Goal: Transaction & Acquisition: Purchase product/service

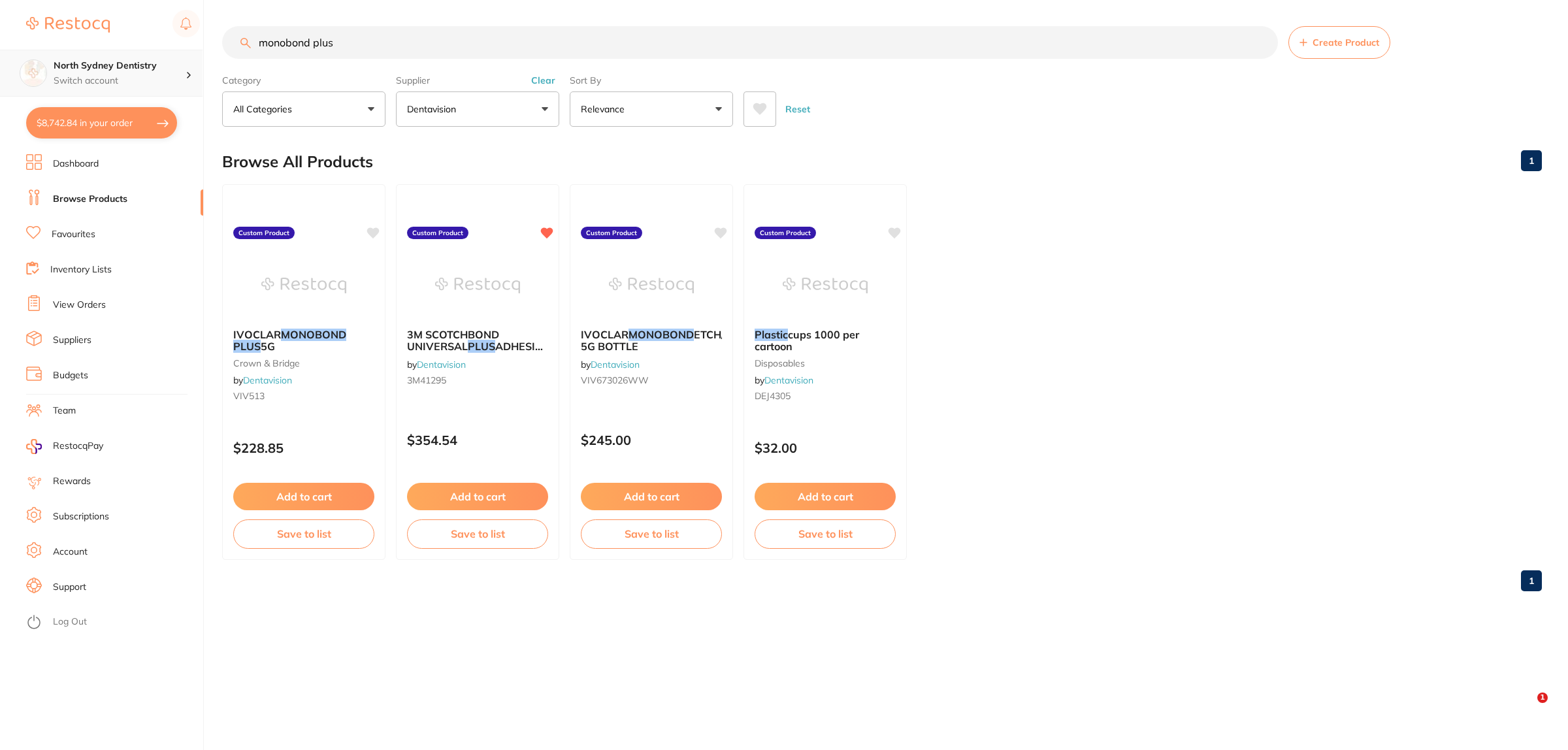
click at [86, 46] on div "$8,742.84 North Sydney Dentistry Switch account [GEOGRAPHIC_DATA] Dentistry $8,…" at bounding box center [784, 375] width 1568 height 750
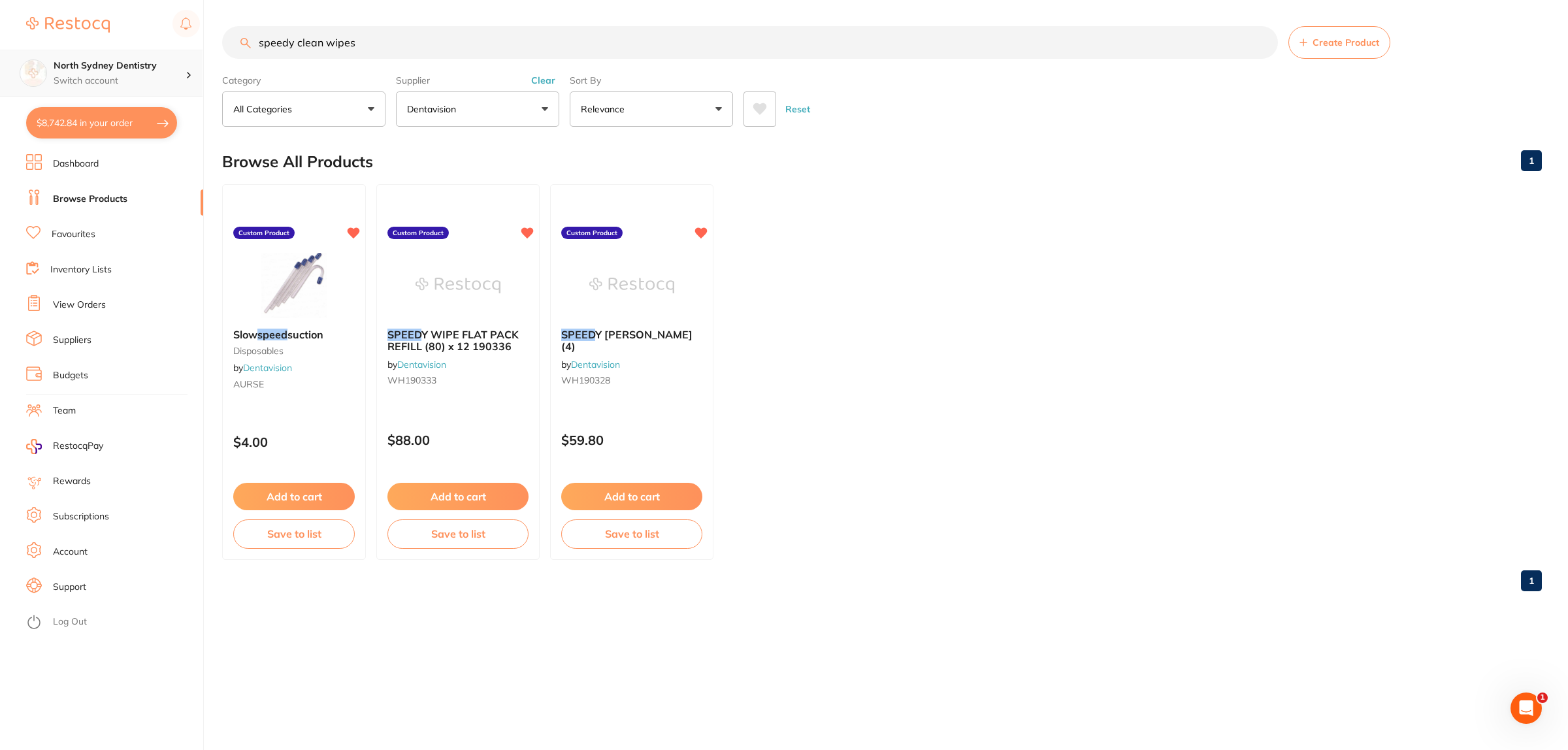
type input "speedy clean wipes"
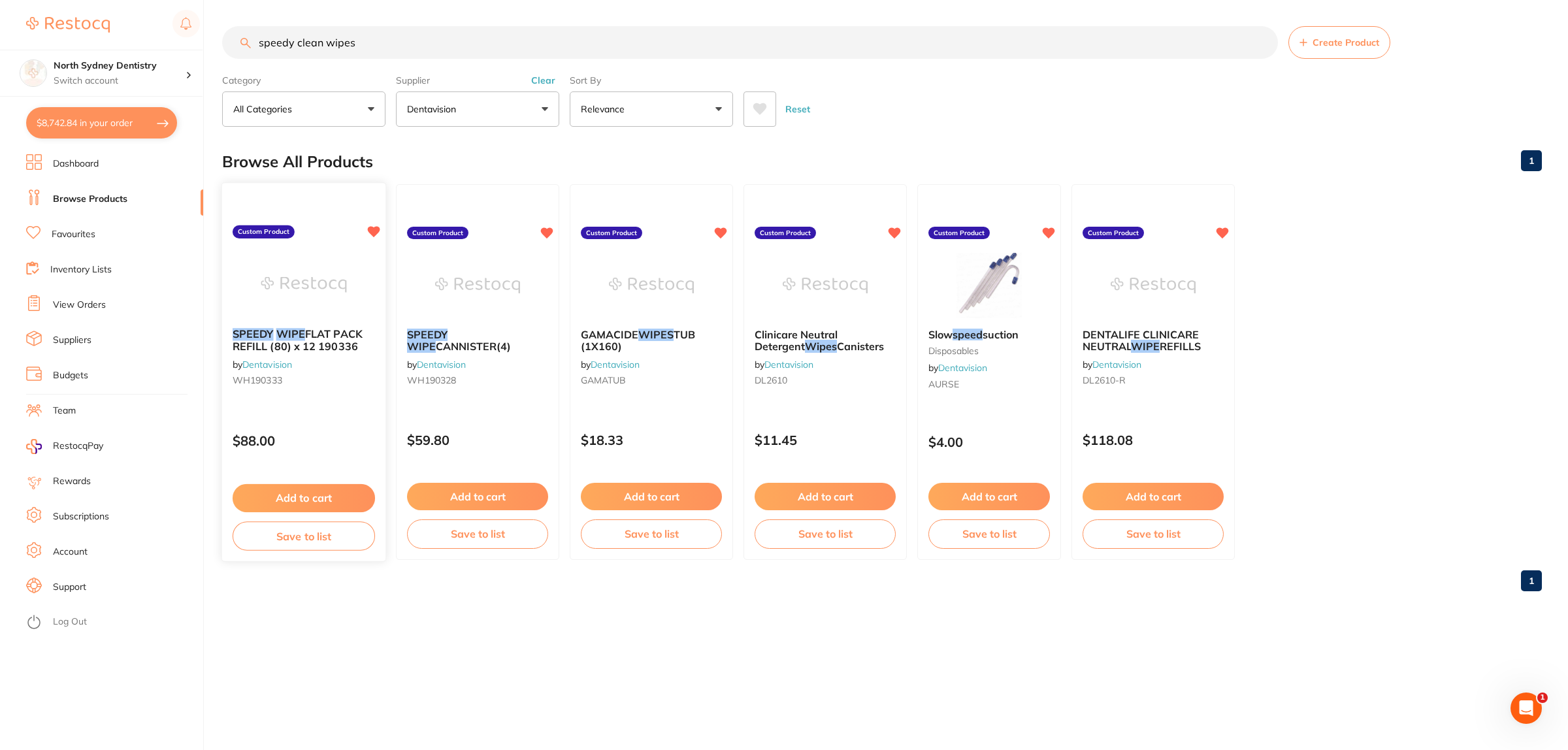
click at [313, 298] on img at bounding box center [304, 285] width 86 height 66
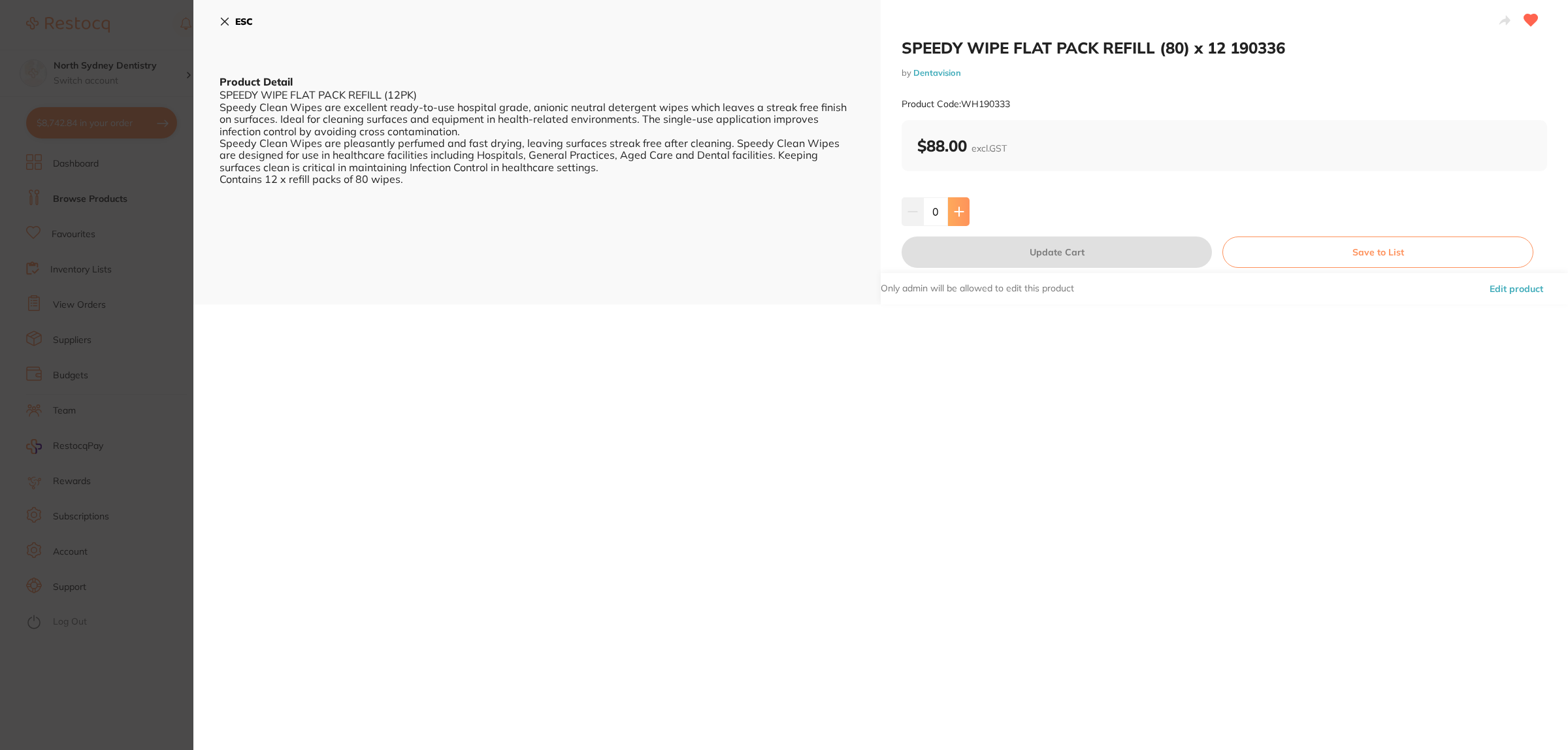
click at [954, 212] on icon at bounding box center [959, 211] width 11 height 11
type input "1"
click at [1077, 242] on button "Update Cart" at bounding box center [1056, 252] width 310 height 32
checkbox input "false"
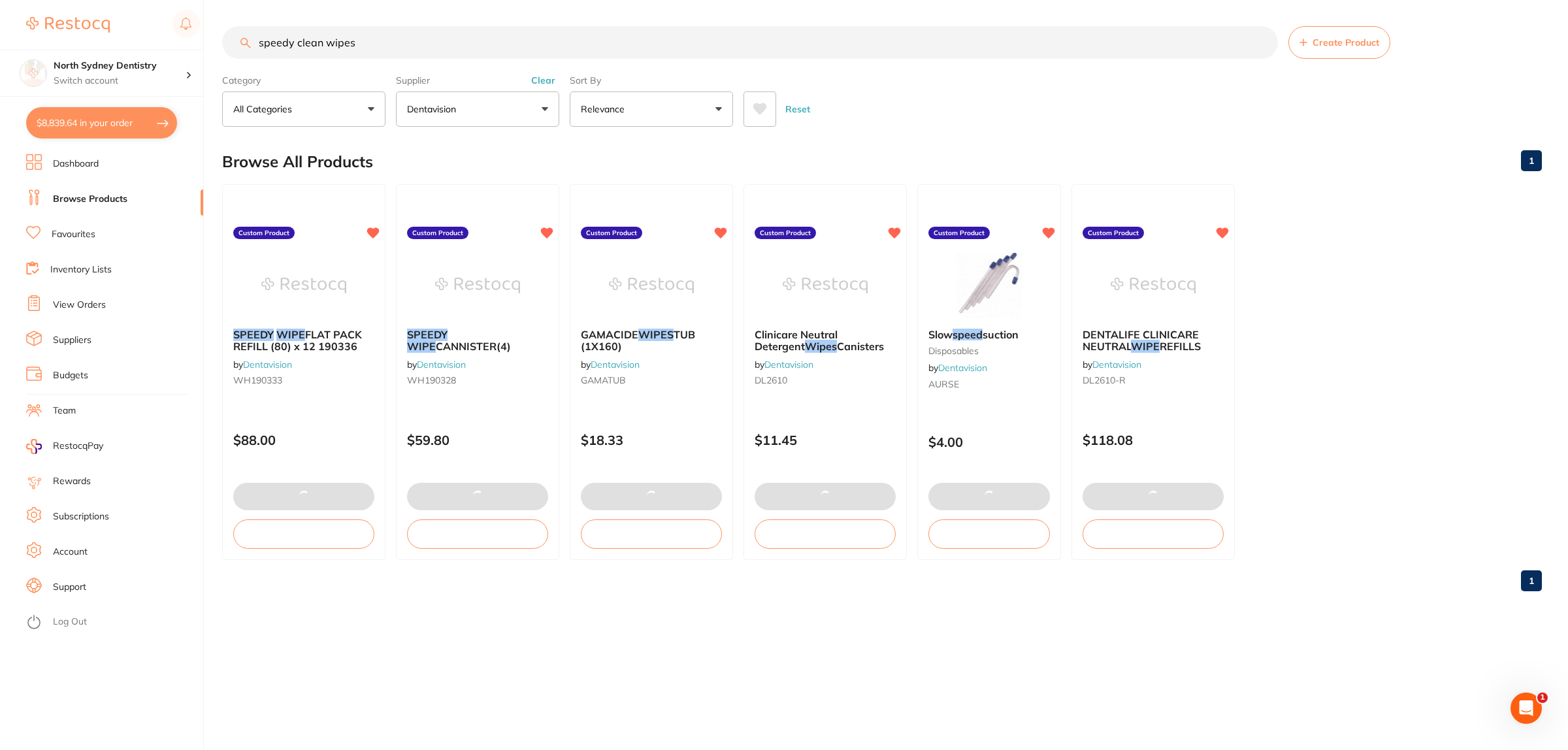
click at [117, 121] on button "$8,839.64 in your order" at bounding box center [101, 122] width 151 height 32
checkbox input "true"
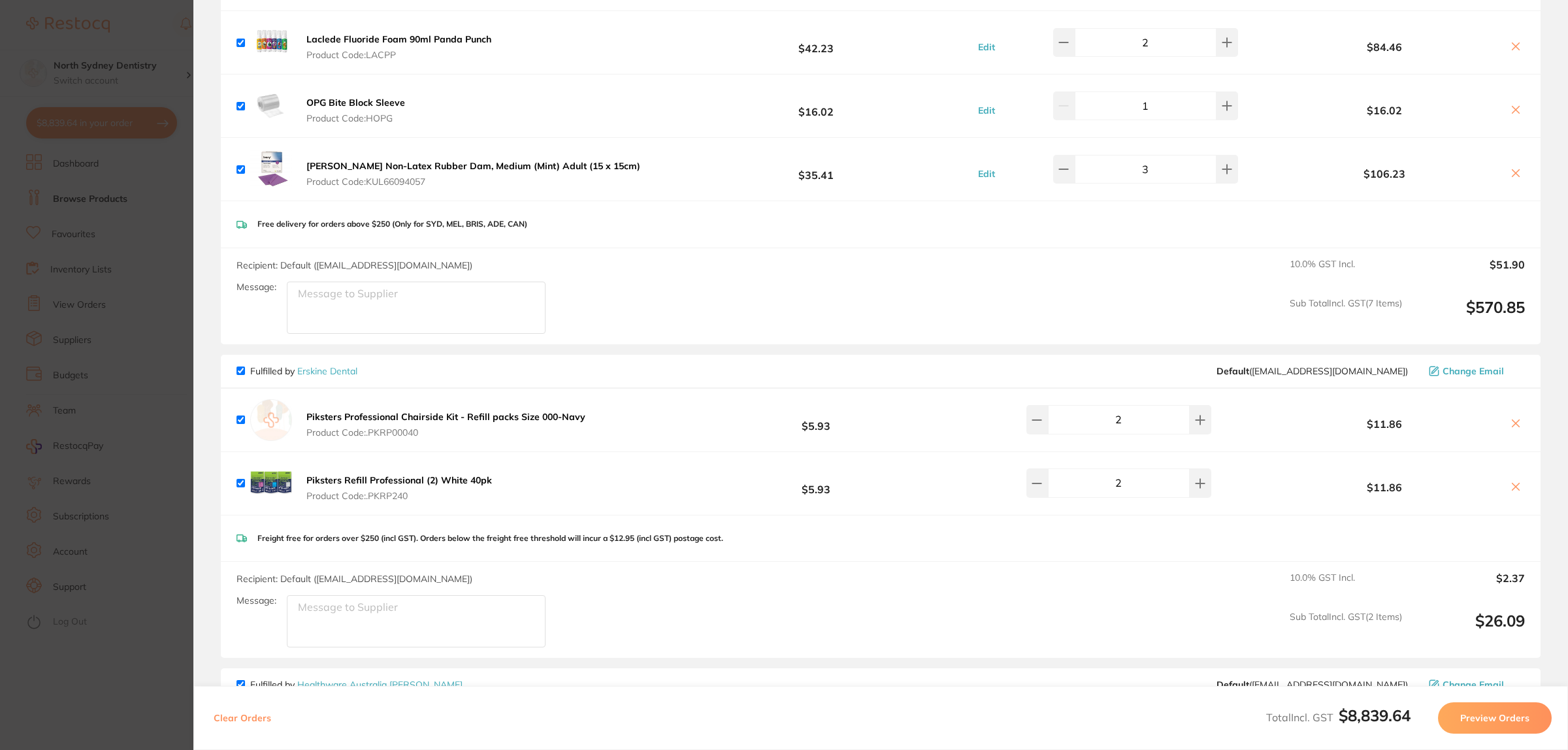
scroll to position [1141, 0]
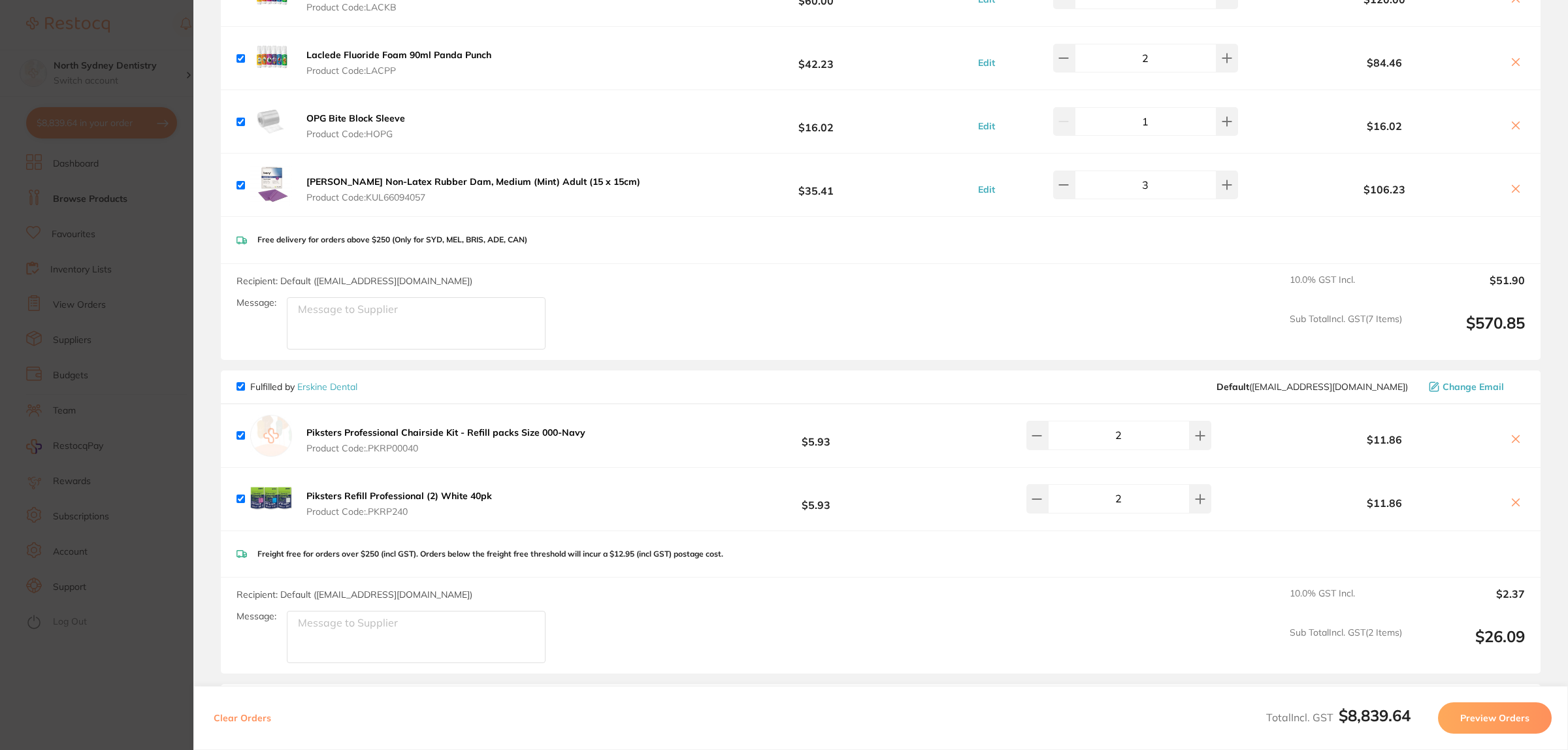
click at [1517, 434] on icon at bounding box center [1515, 439] width 11 height 11
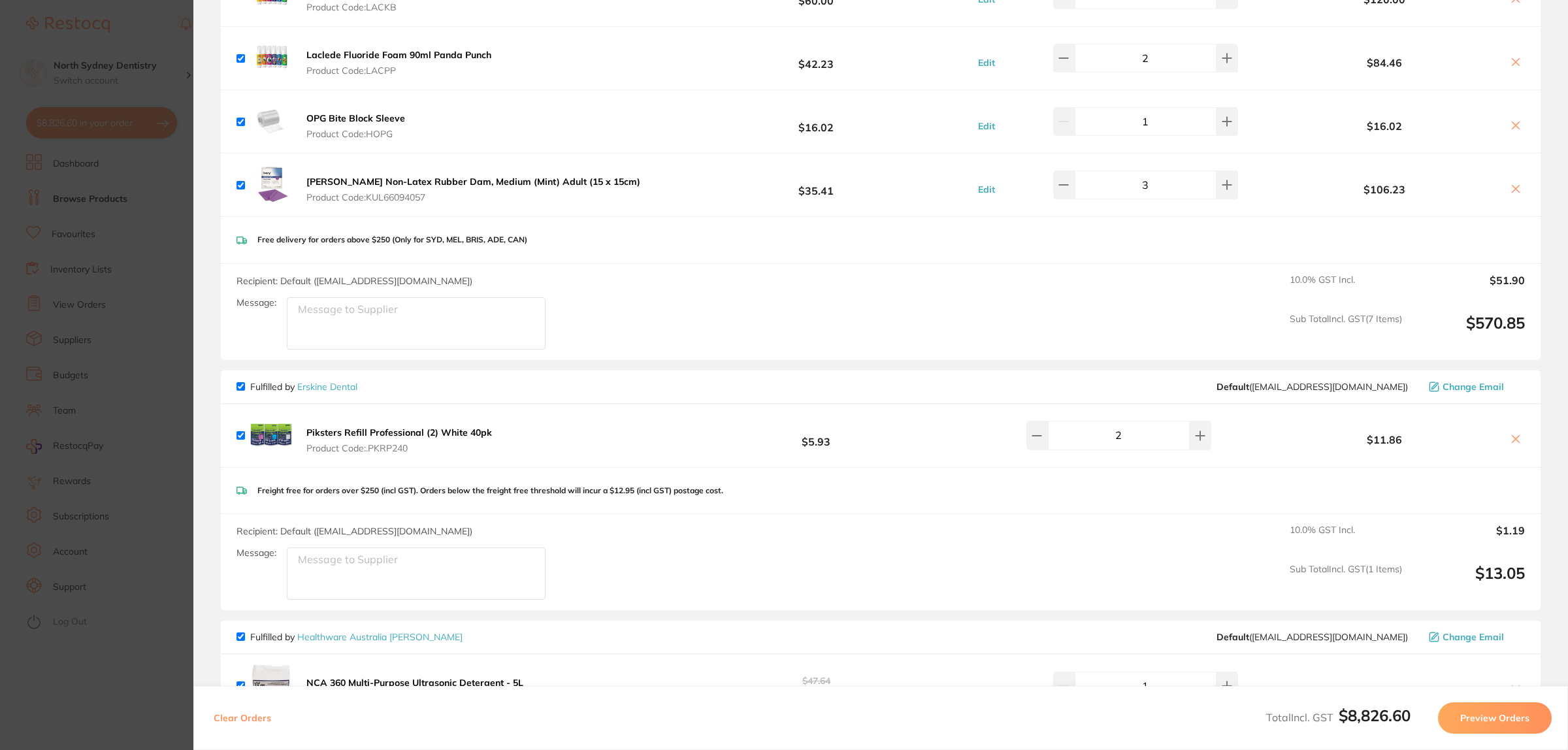
click at [1517, 435] on icon at bounding box center [1515, 439] width 11 height 11
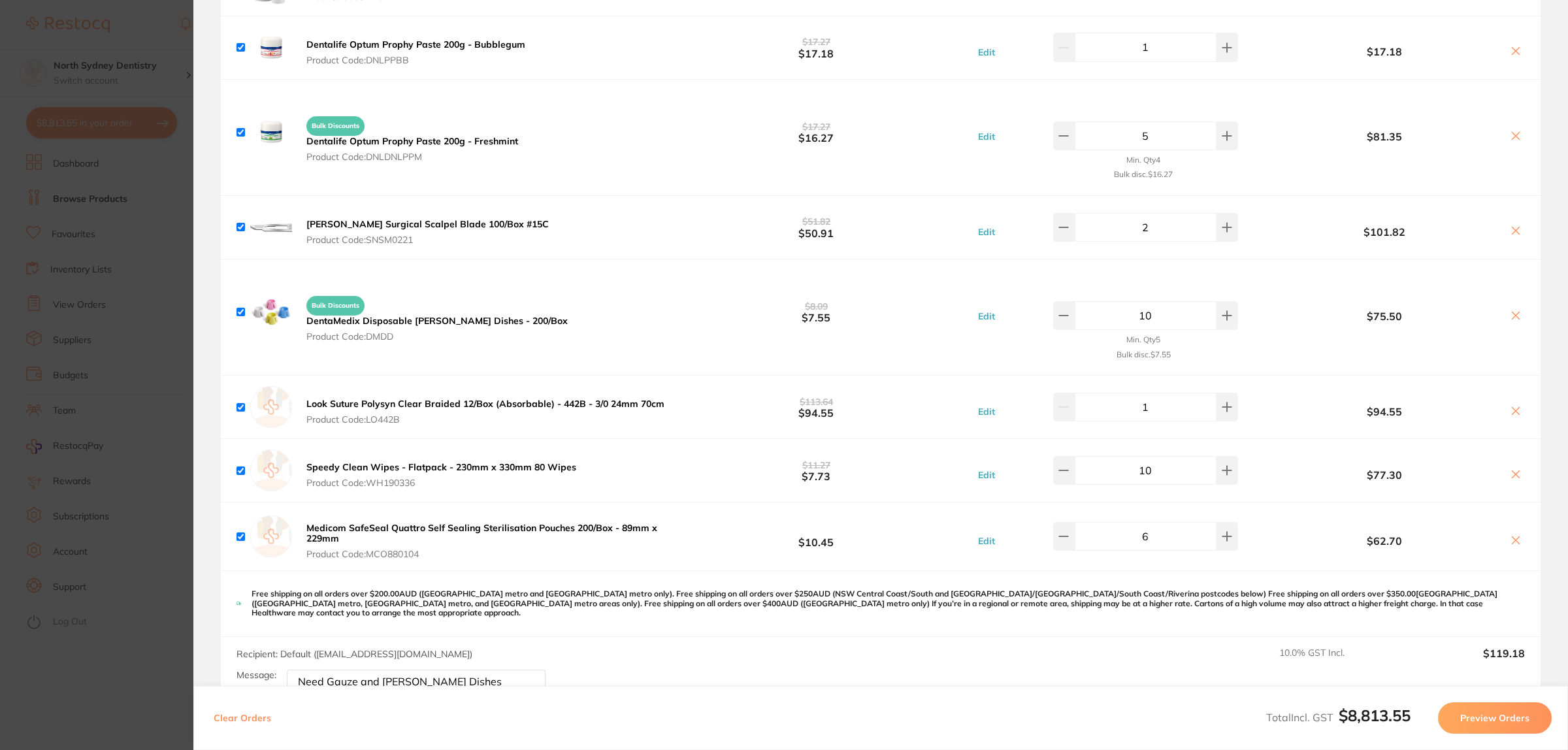
scroll to position [2205, 0]
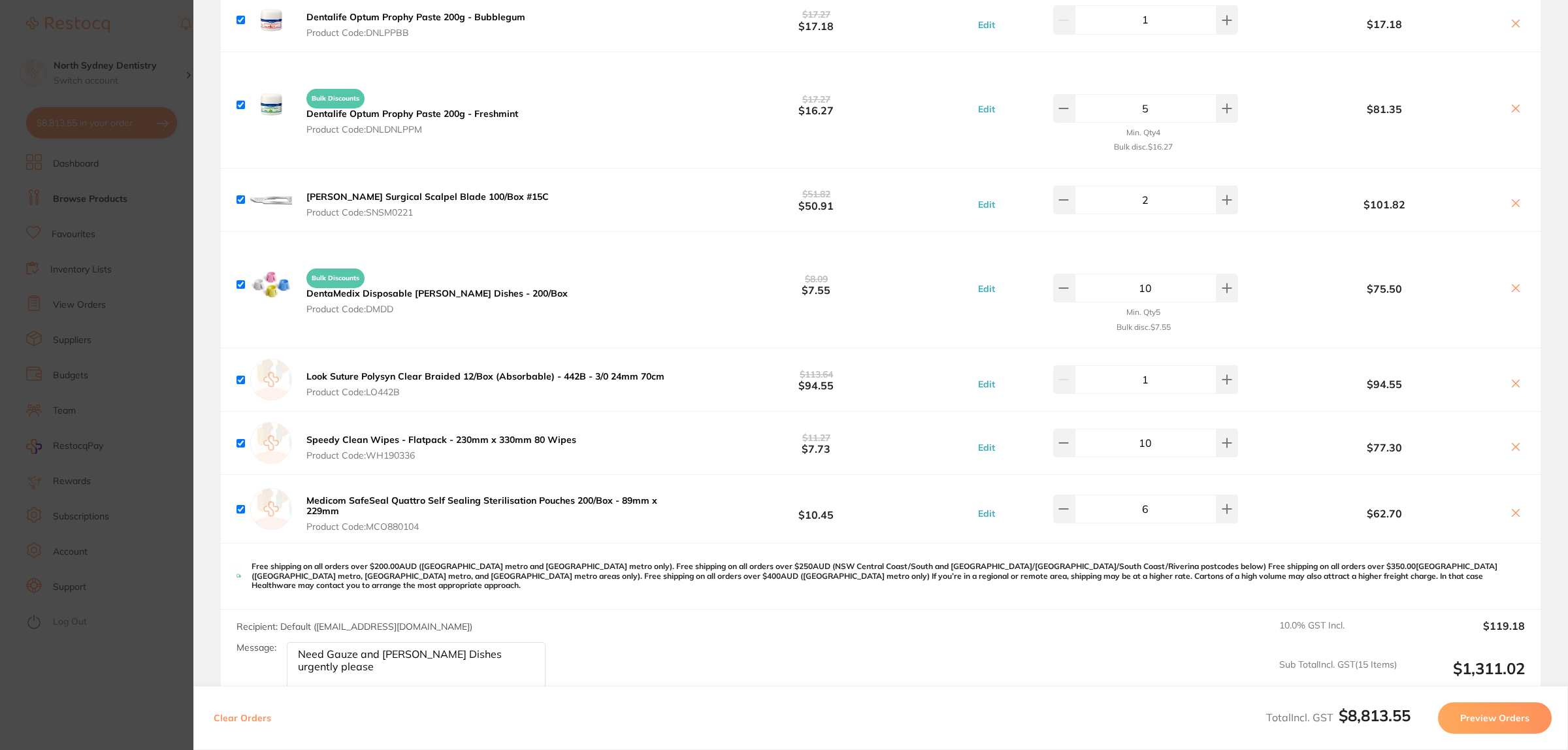
click at [1511, 449] on icon at bounding box center [1515, 447] width 11 height 11
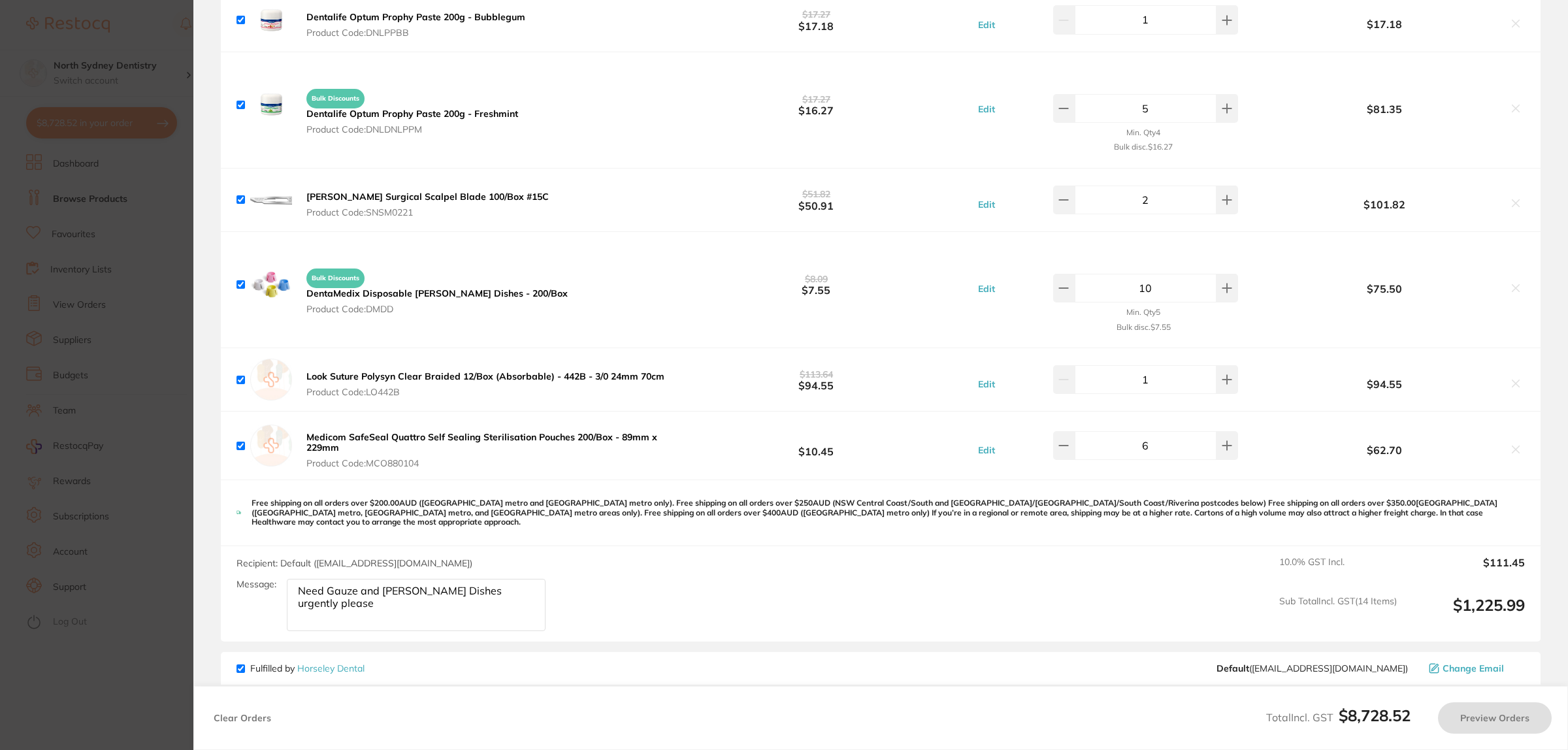
checkbox input "true"
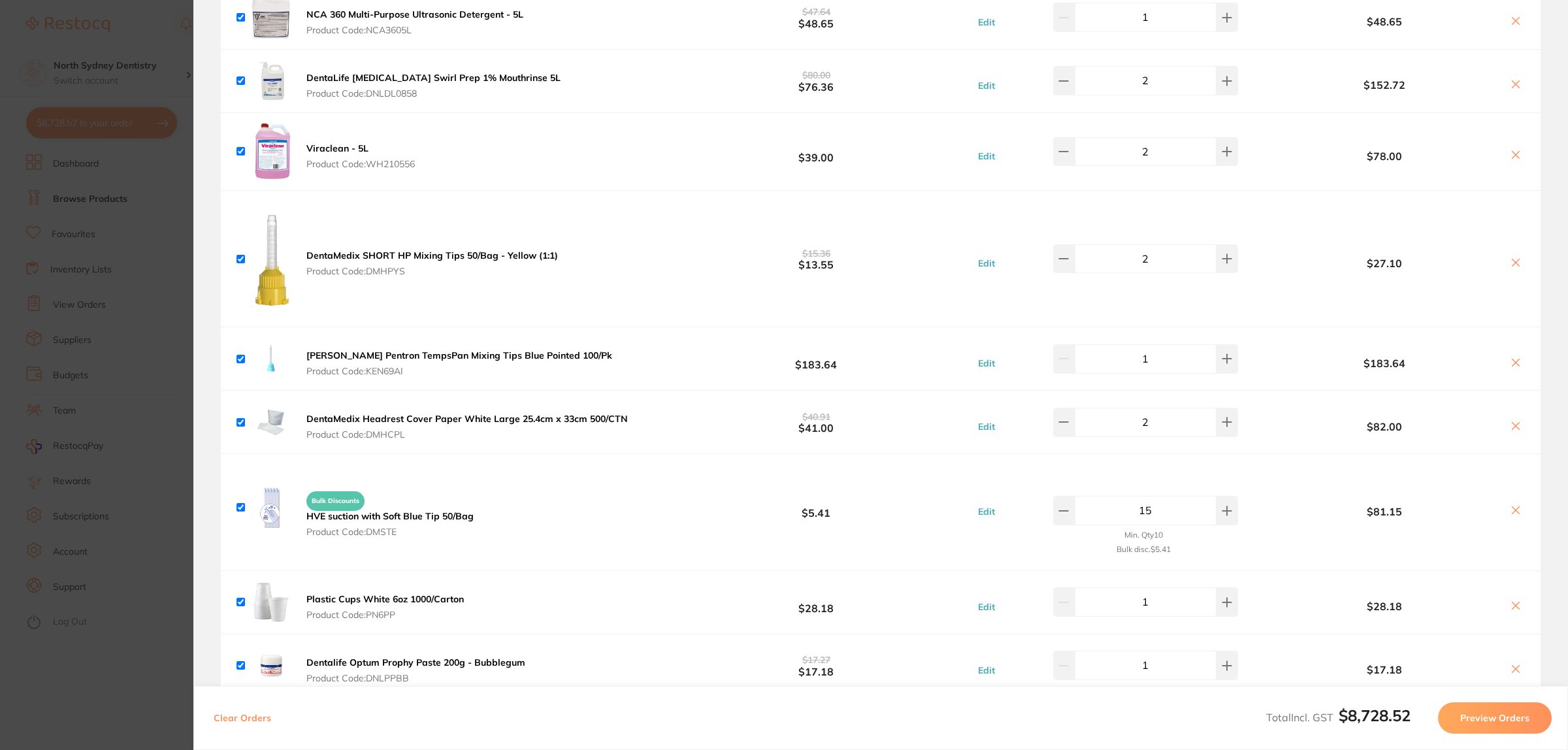
scroll to position [1551, 0]
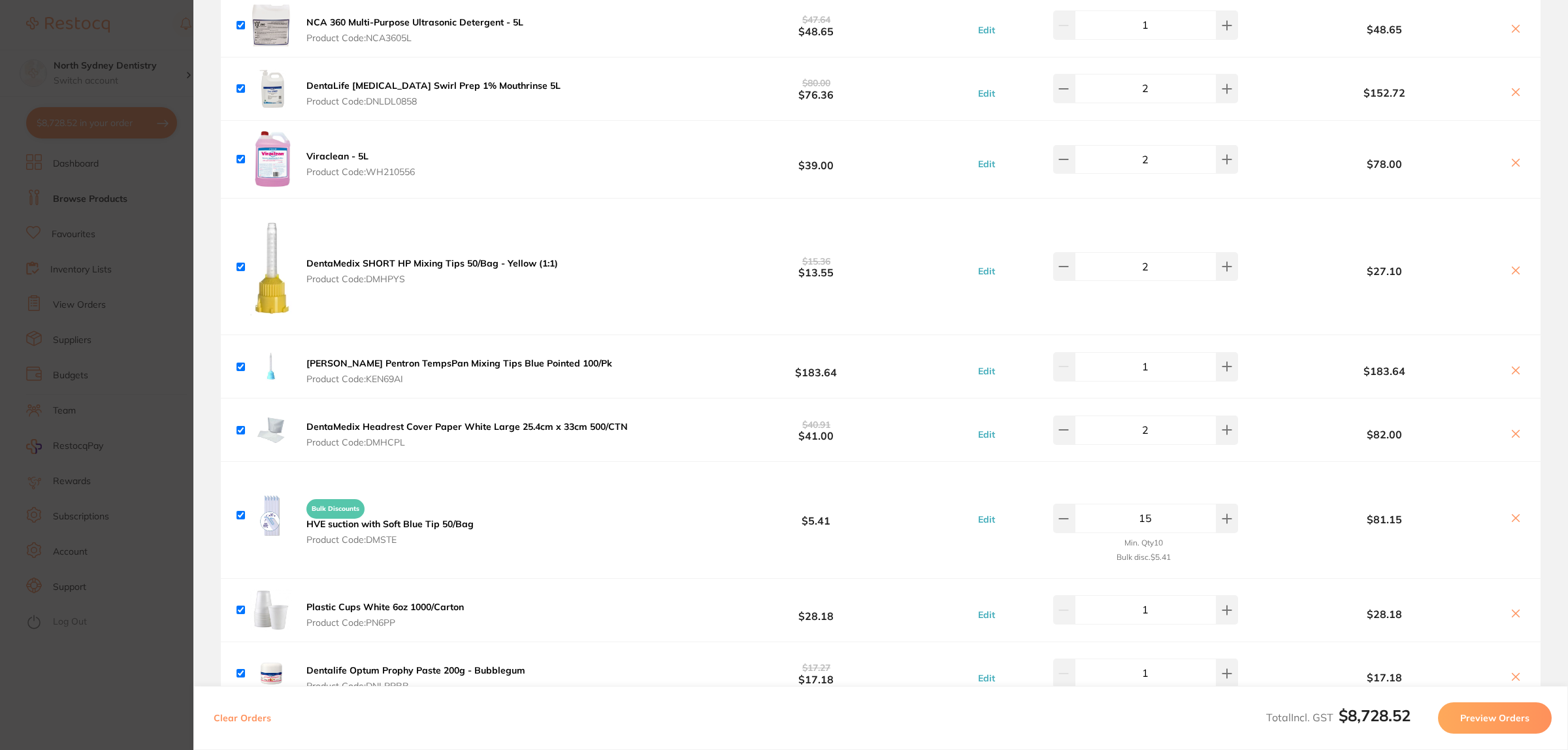
click at [116, 478] on section "Update RRP Set your pre negotiated price for this item. Item Agreed RRP (excl. …" at bounding box center [784, 375] width 1568 height 750
